Goal: Navigation & Orientation: Find specific page/section

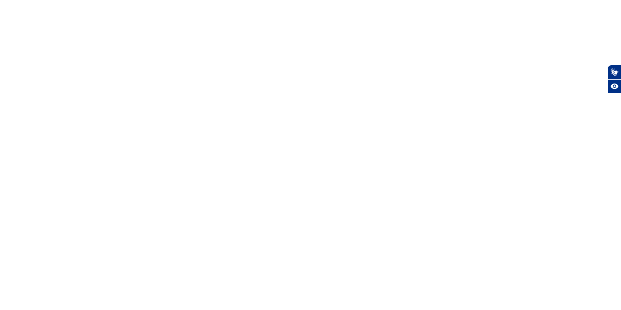
select select
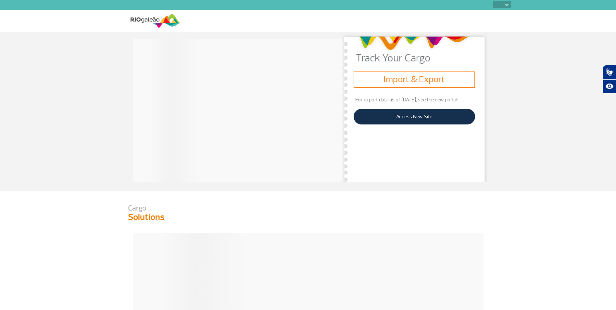
select select
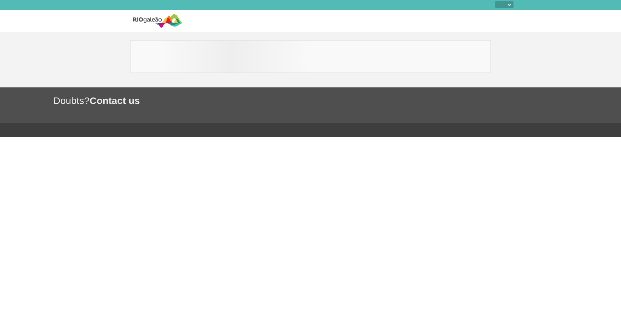
select select
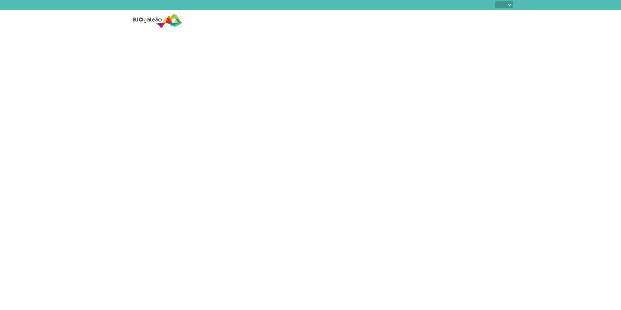
select select
